Goal: Task Accomplishment & Management: Manage account settings

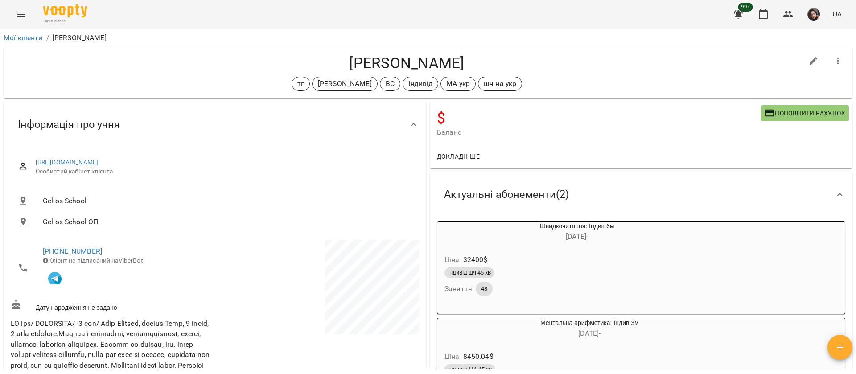
click at [23, 20] on button "Menu" at bounding box center [21, 14] width 21 height 21
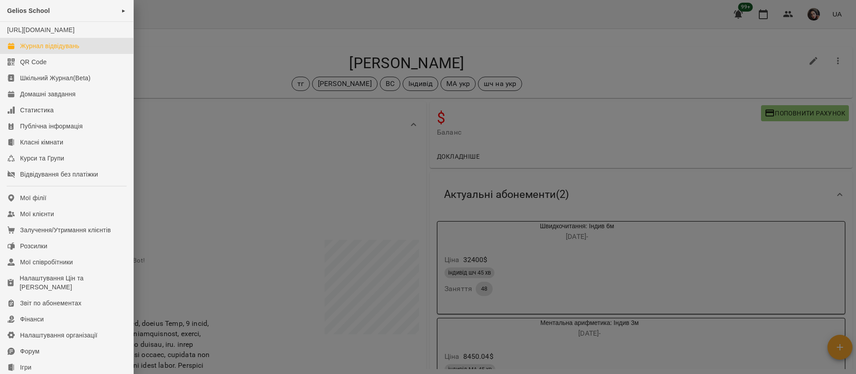
click at [38, 50] on div "Журнал відвідувань" at bounding box center [49, 45] width 59 height 9
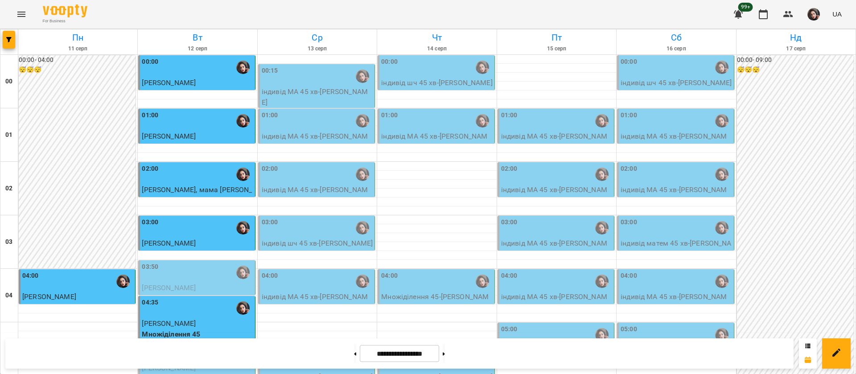
scroll to position [936, 0]
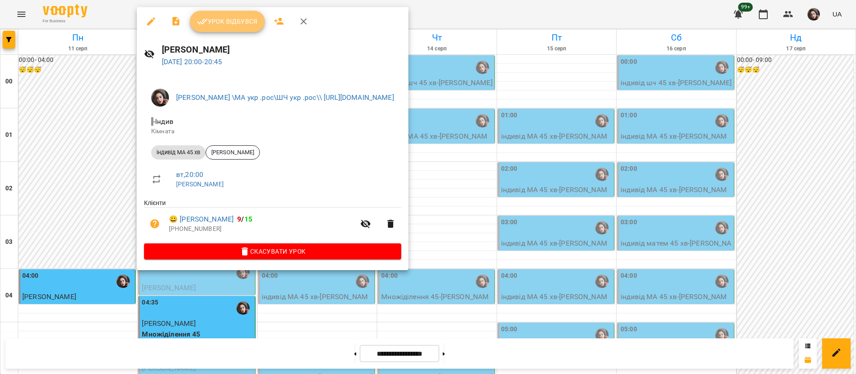
click at [230, 29] on button "Урок відбувся" at bounding box center [227, 21] width 75 height 21
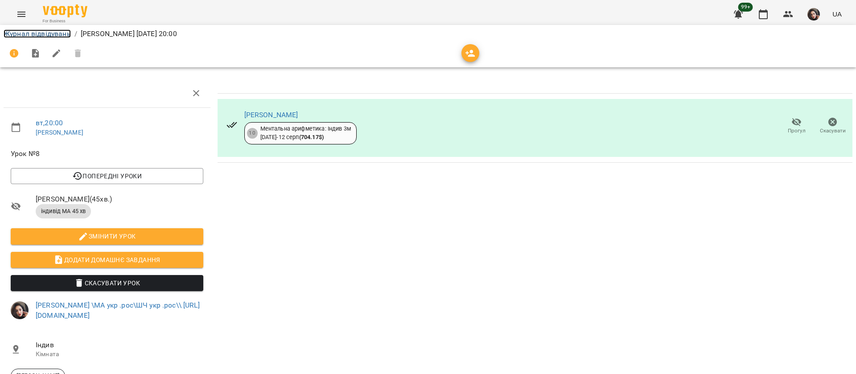
click at [20, 30] on link "Журнал відвідувань" at bounding box center [37, 33] width 67 height 8
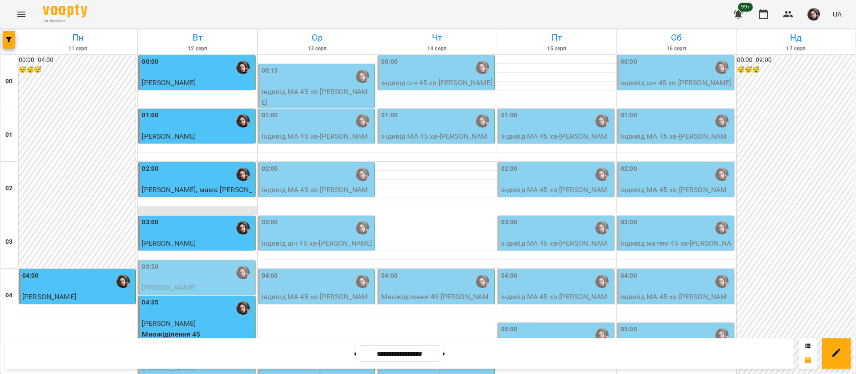
scroll to position [936, 0]
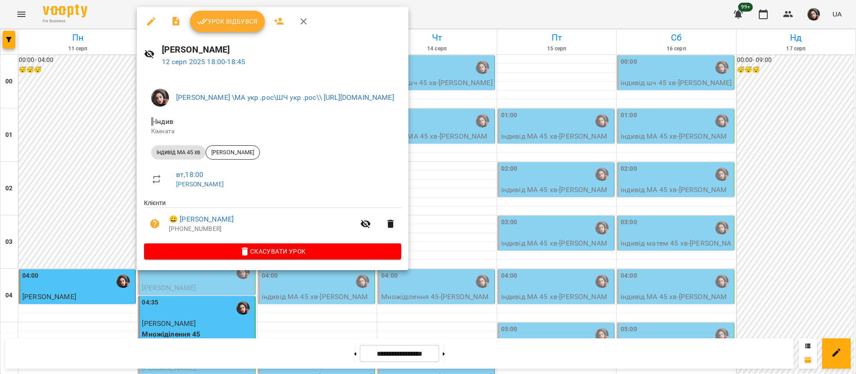
click at [233, 23] on span "Урок відбувся" at bounding box center [227, 21] width 61 height 11
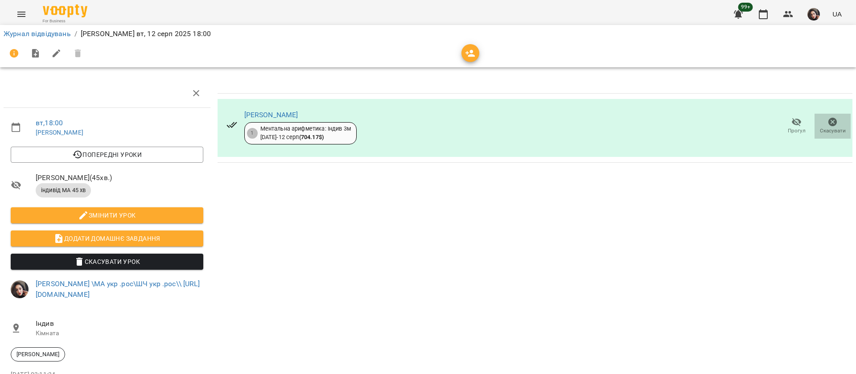
click at [828, 122] on icon "button" at bounding box center [832, 122] width 9 height 9
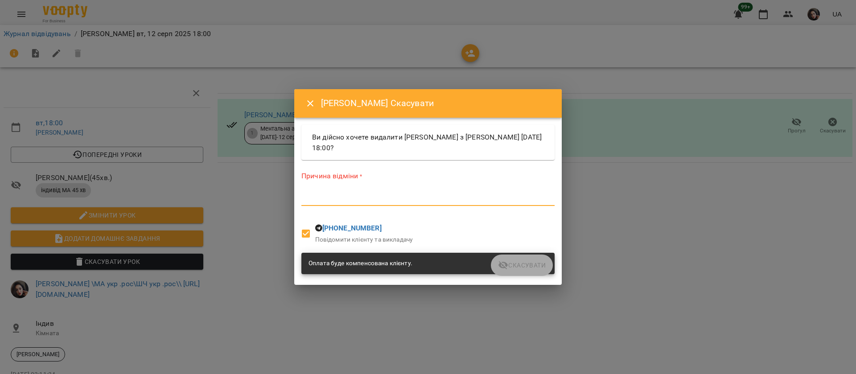
click at [426, 195] on textarea at bounding box center [427, 198] width 253 height 8
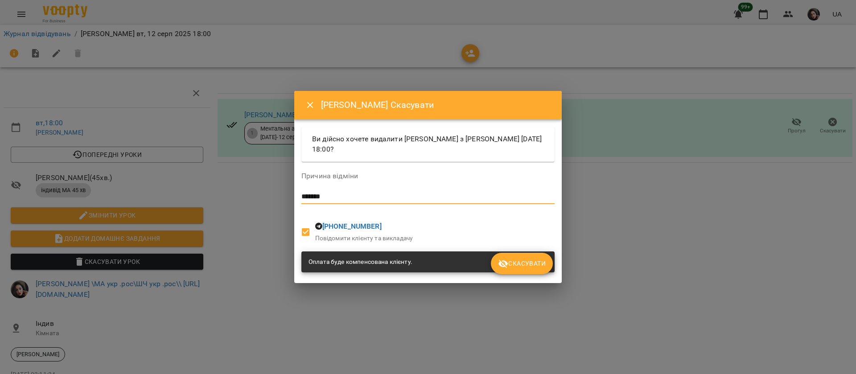
type textarea "*******"
click at [539, 261] on span "Скасувати" at bounding box center [522, 263] width 48 height 11
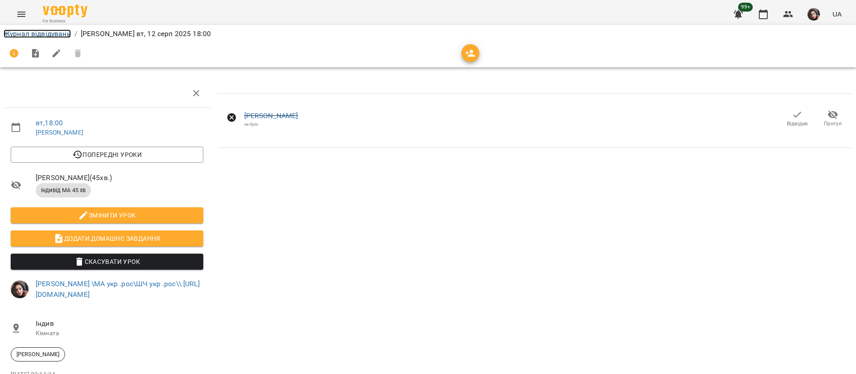
click at [6, 33] on link "Журнал відвідувань" at bounding box center [37, 33] width 67 height 8
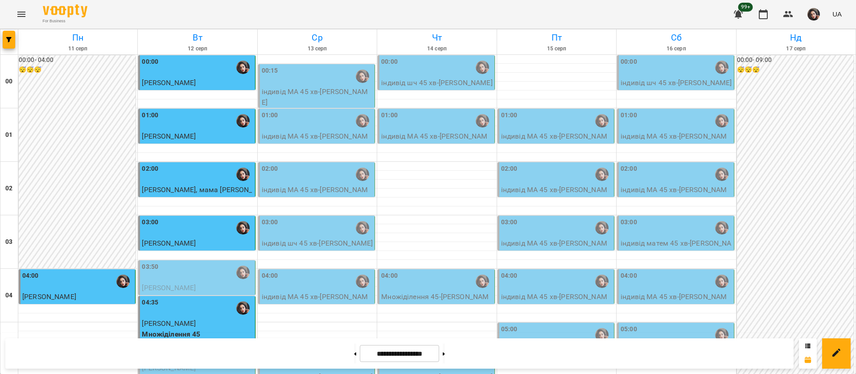
scroll to position [1003, 0]
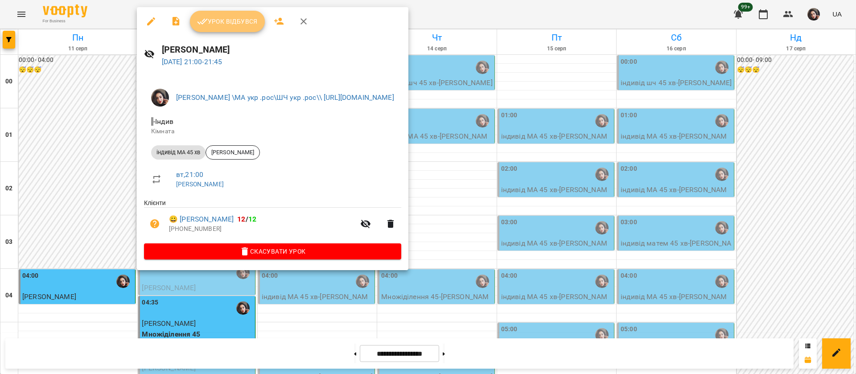
click at [239, 25] on span "Урок відбувся" at bounding box center [227, 21] width 61 height 11
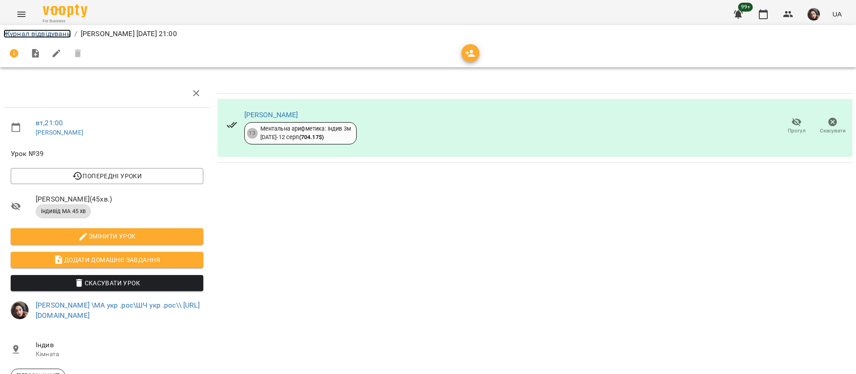
click at [60, 35] on link "Журнал відвідувань" at bounding box center [37, 33] width 67 height 8
